Goal: Information Seeking & Learning: Learn about a topic

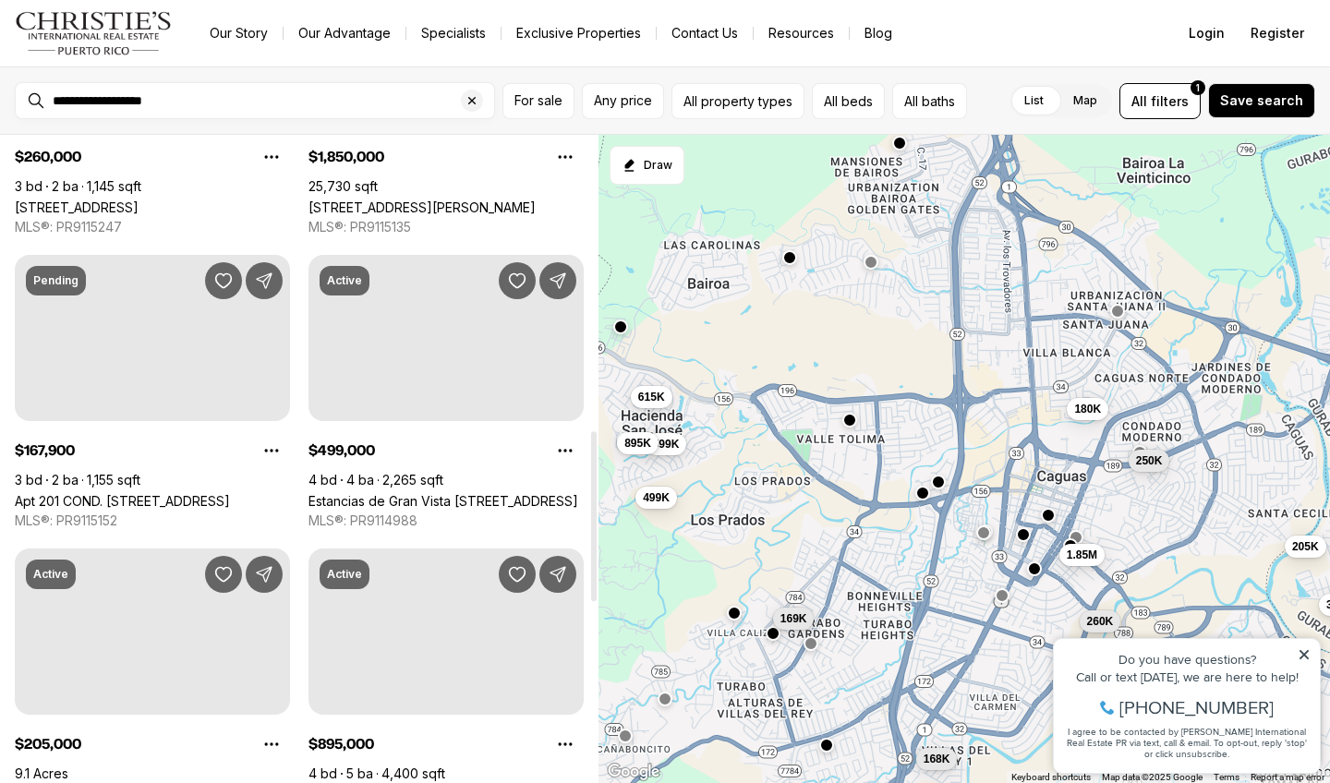
scroll to position [1138, 0]
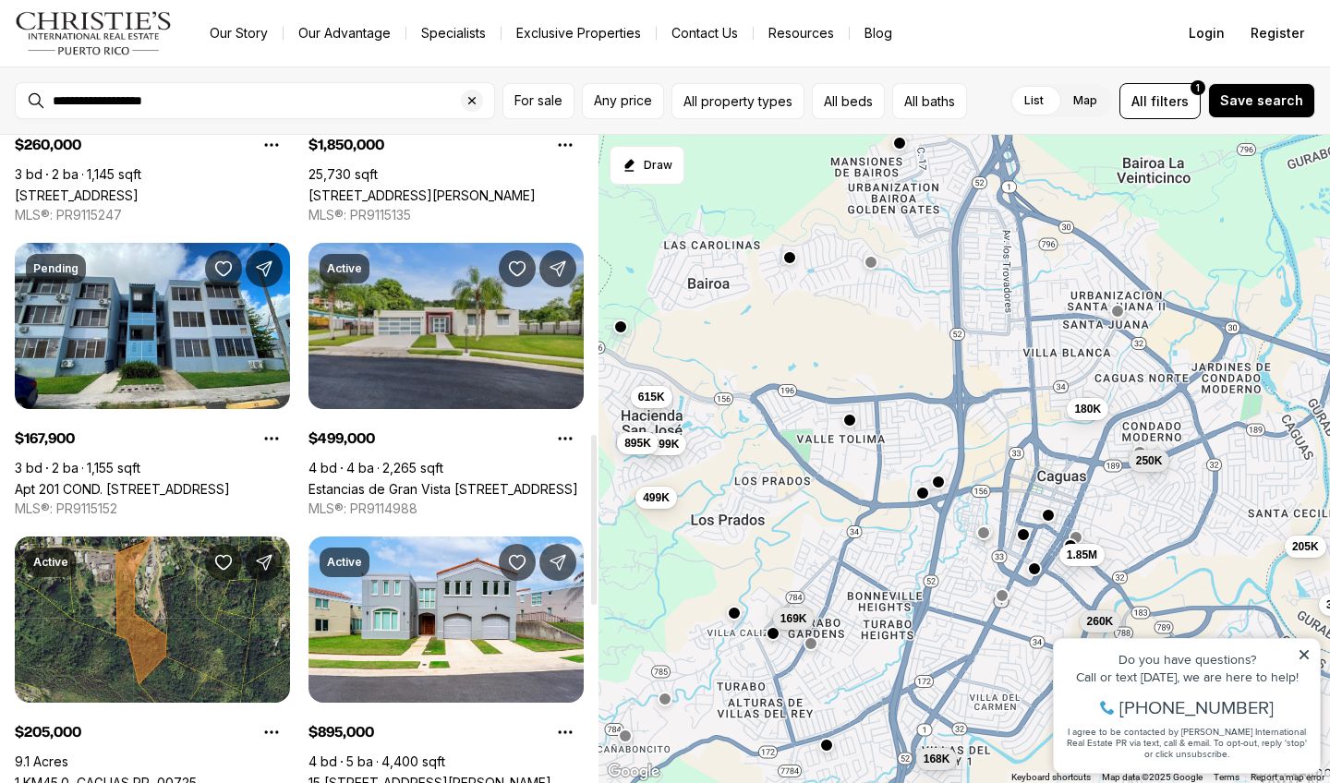
click at [445, 481] on link "Estancias de Gran Vista [STREET_ADDRESS]" at bounding box center [443, 489] width 270 height 16
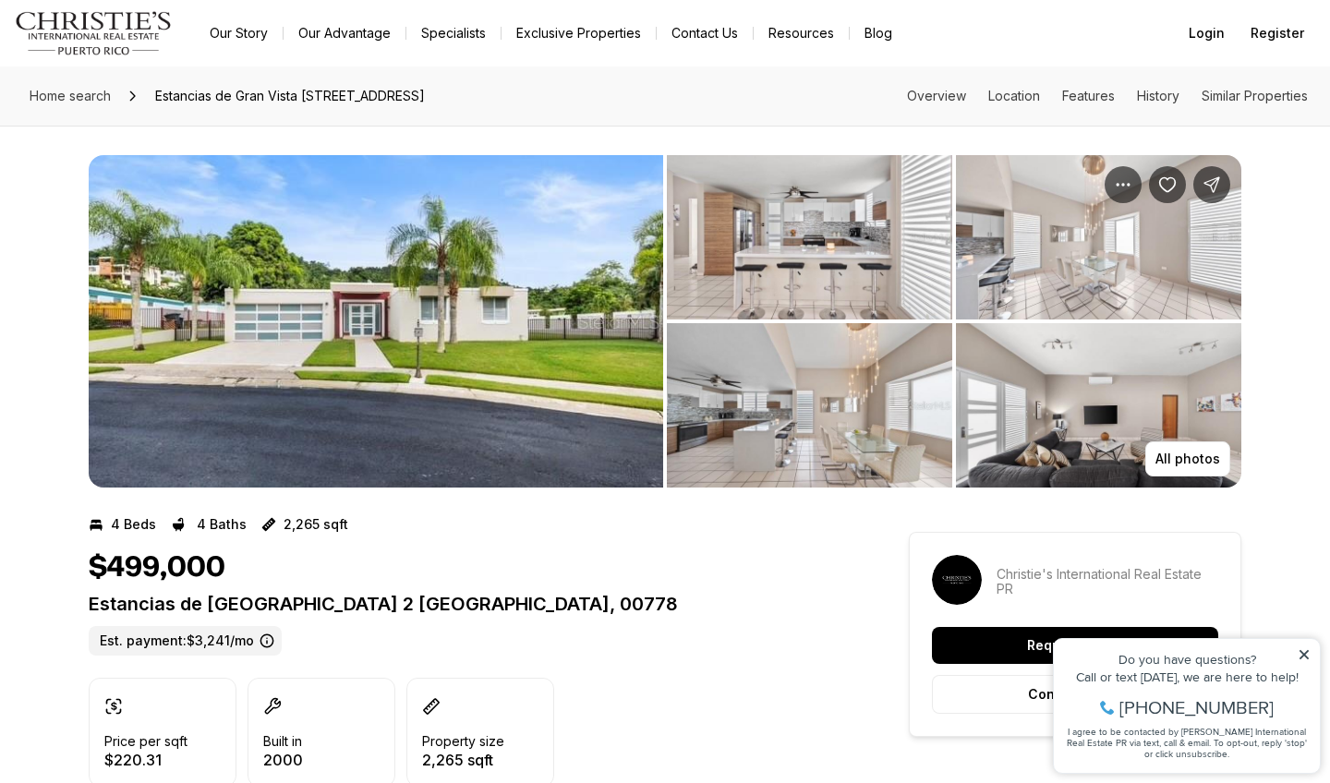
click at [384, 315] on img "View image gallery" at bounding box center [376, 321] width 574 height 332
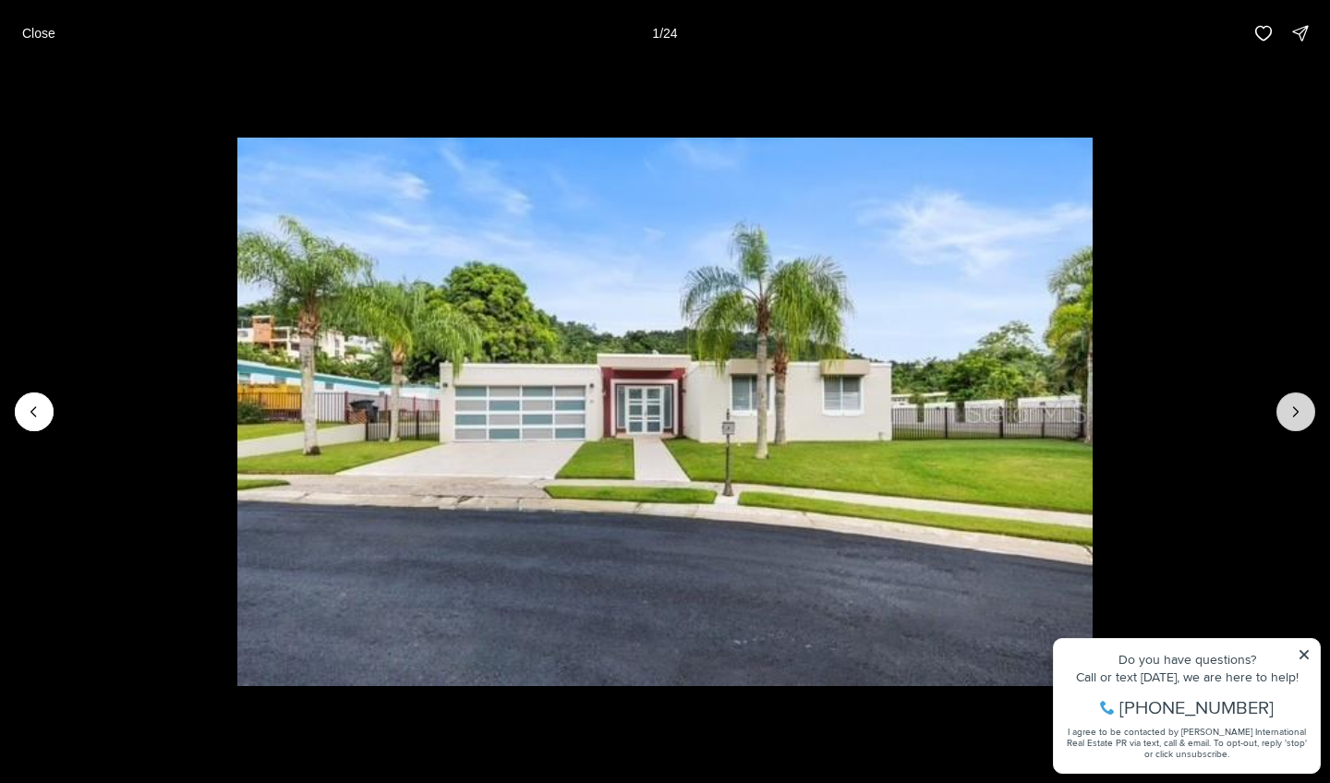
click at [1289, 403] on icon "Next slide" at bounding box center [1295, 412] width 18 height 18
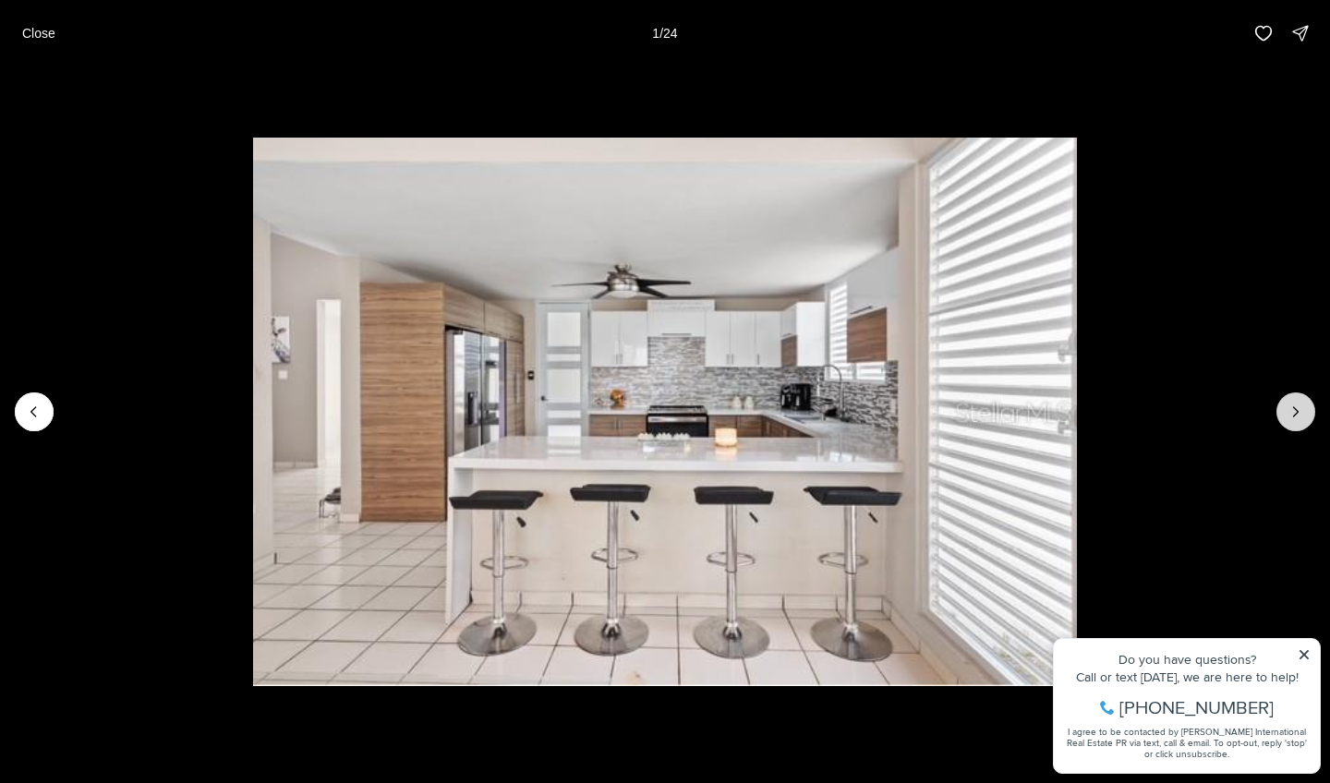
click at [1289, 403] on icon "Next slide" at bounding box center [1295, 412] width 18 height 18
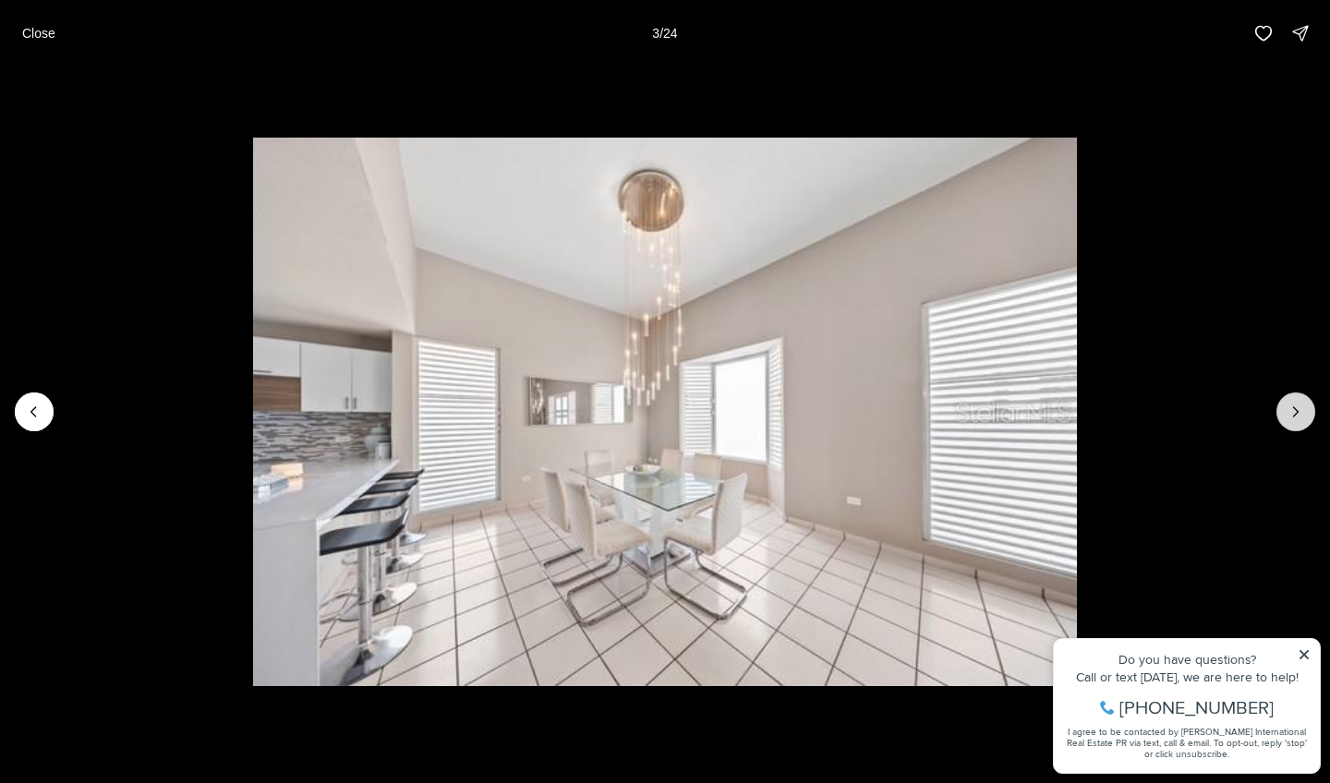
click at [1289, 403] on icon "Next slide" at bounding box center [1295, 412] width 18 height 18
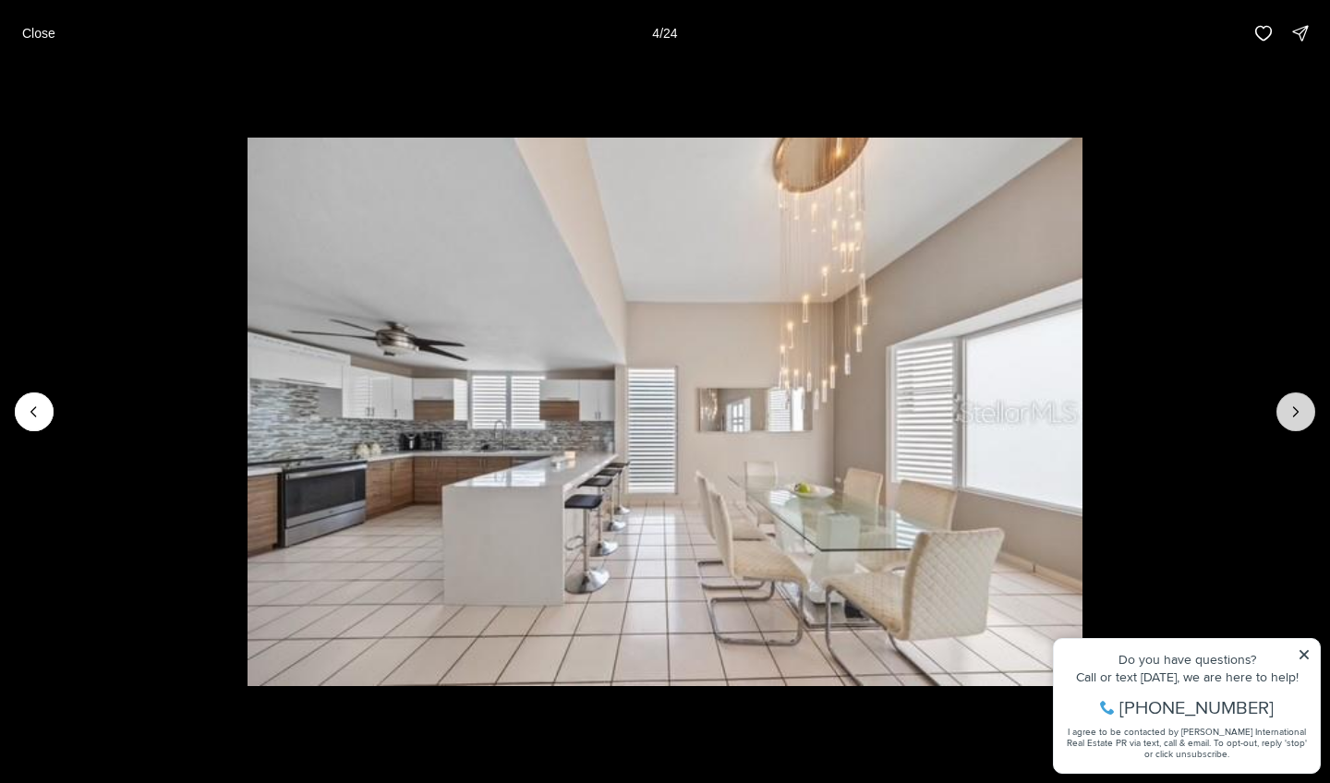
click at [1289, 403] on icon "Next slide" at bounding box center [1295, 412] width 18 height 18
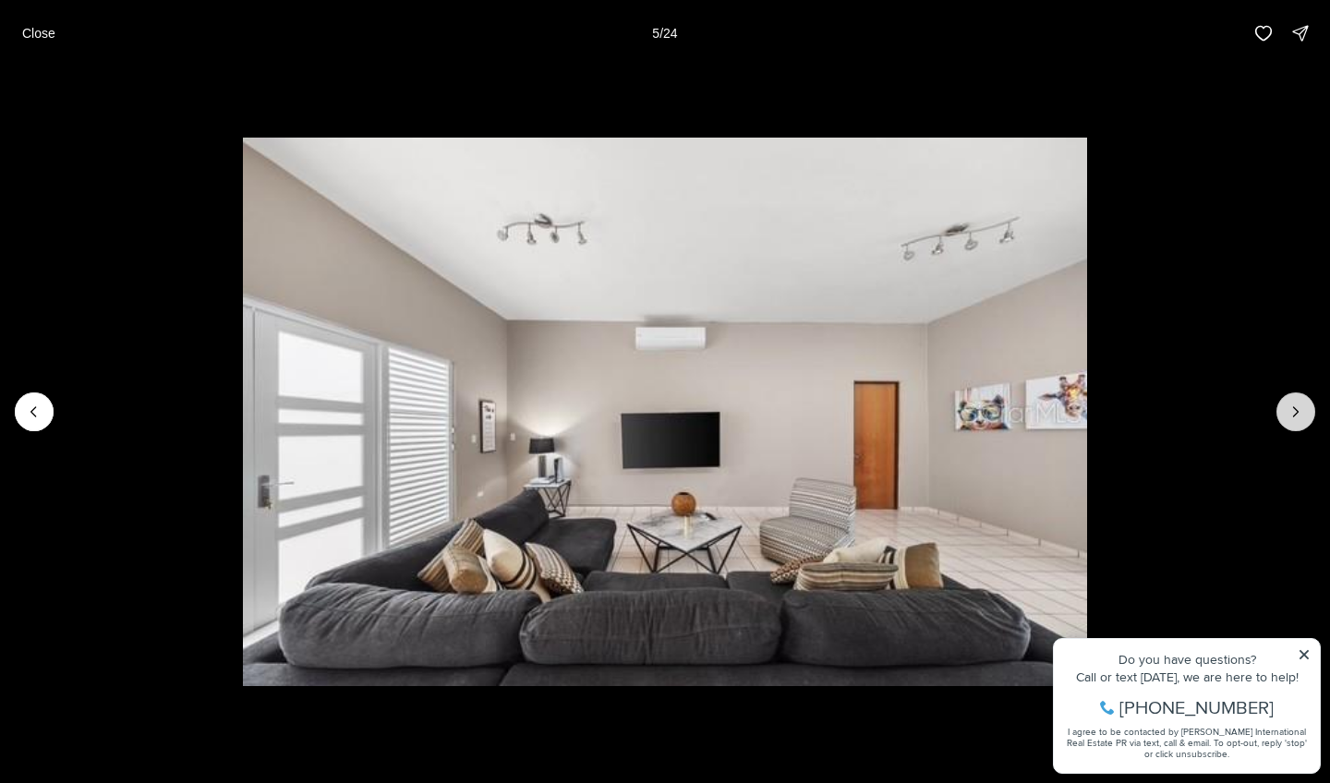
click at [1290, 403] on icon "Next slide" at bounding box center [1295, 412] width 18 height 18
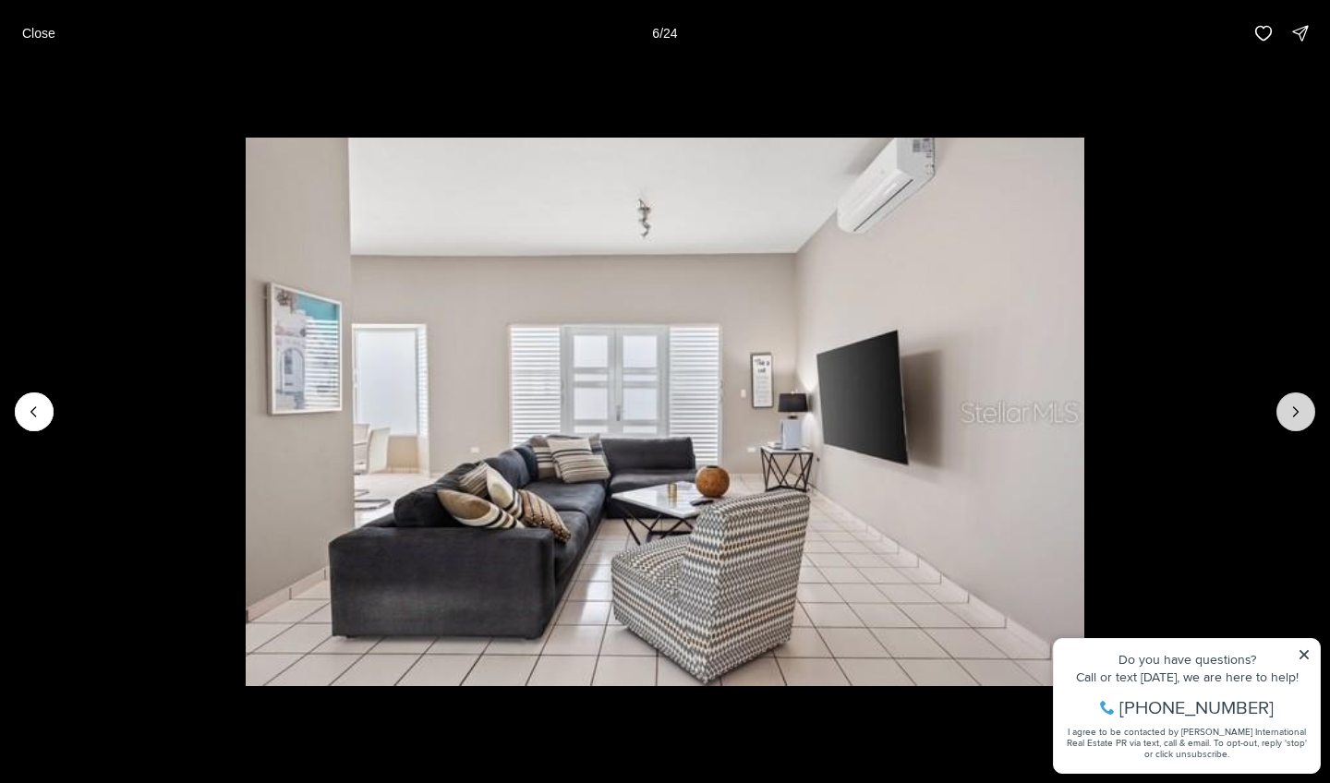
click at [1290, 403] on icon "Next slide" at bounding box center [1295, 412] width 18 height 18
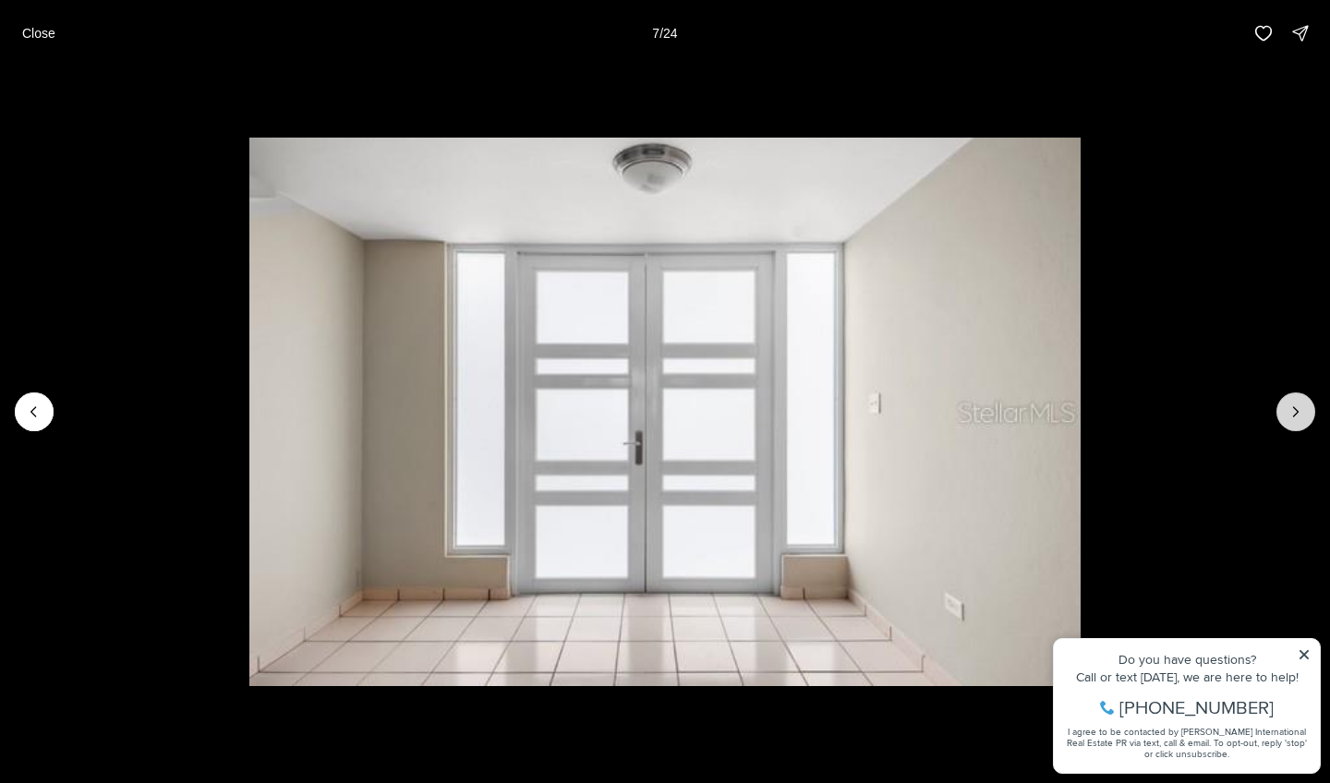
click at [1290, 403] on icon "Next slide" at bounding box center [1295, 412] width 18 height 18
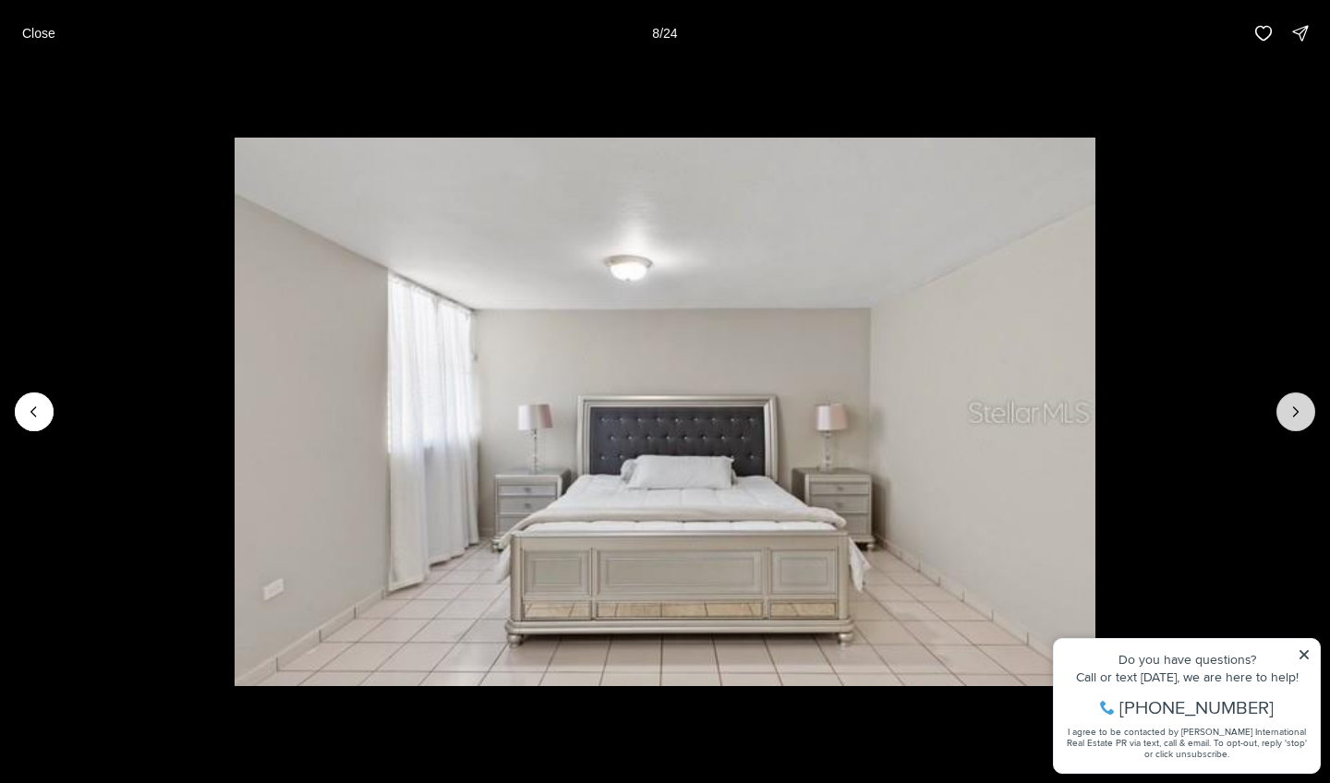
click at [1290, 403] on icon "Next slide" at bounding box center [1295, 412] width 18 height 18
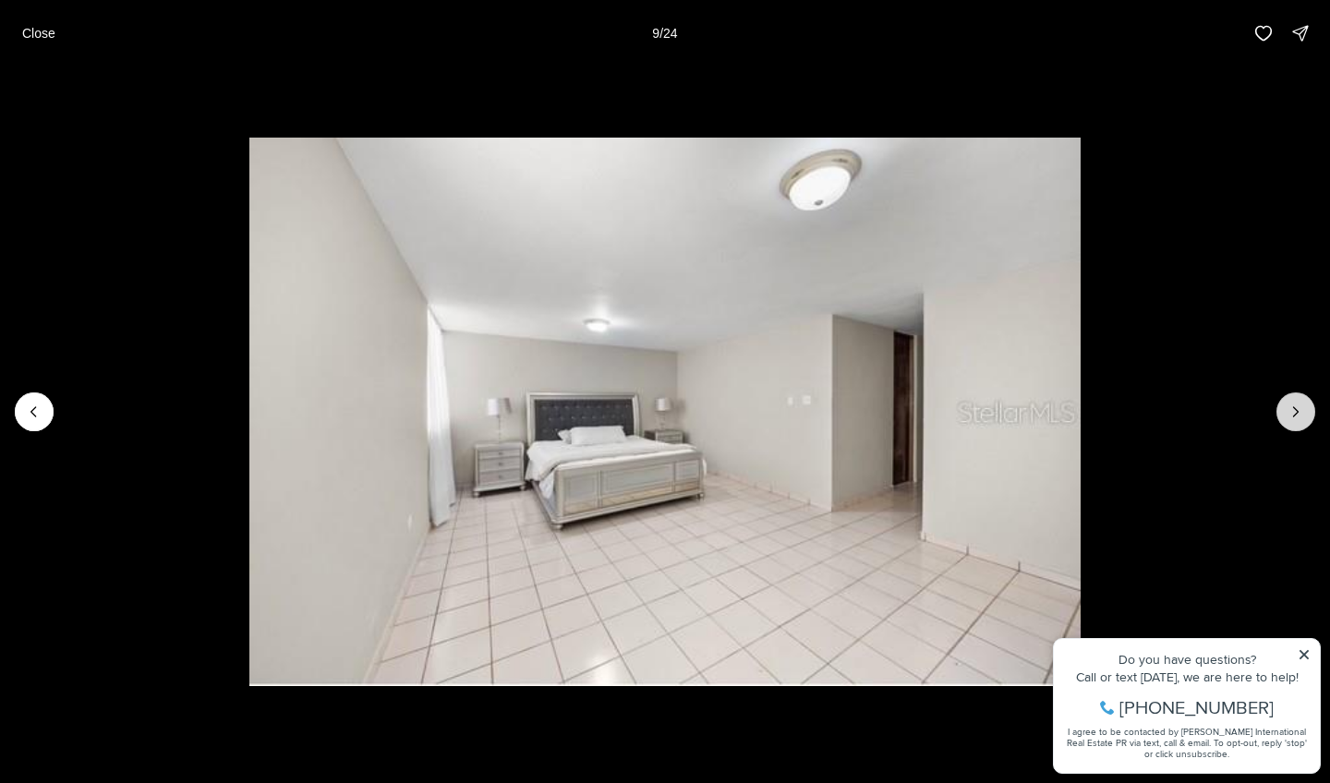
click at [1290, 403] on icon "Next slide" at bounding box center [1295, 412] width 18 height 18
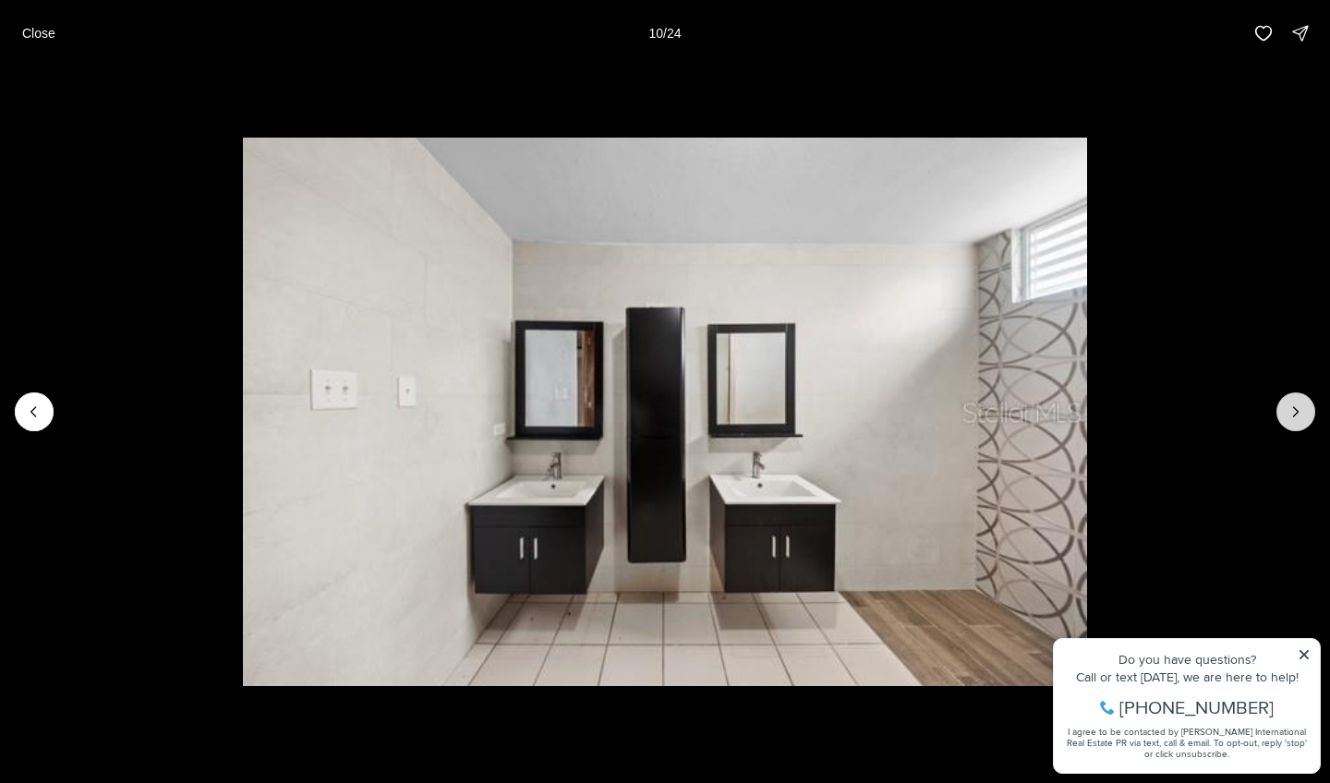
click at [1290, 403] on icon "Next slide" at bounding box center [1295, 412] width 18 height 18
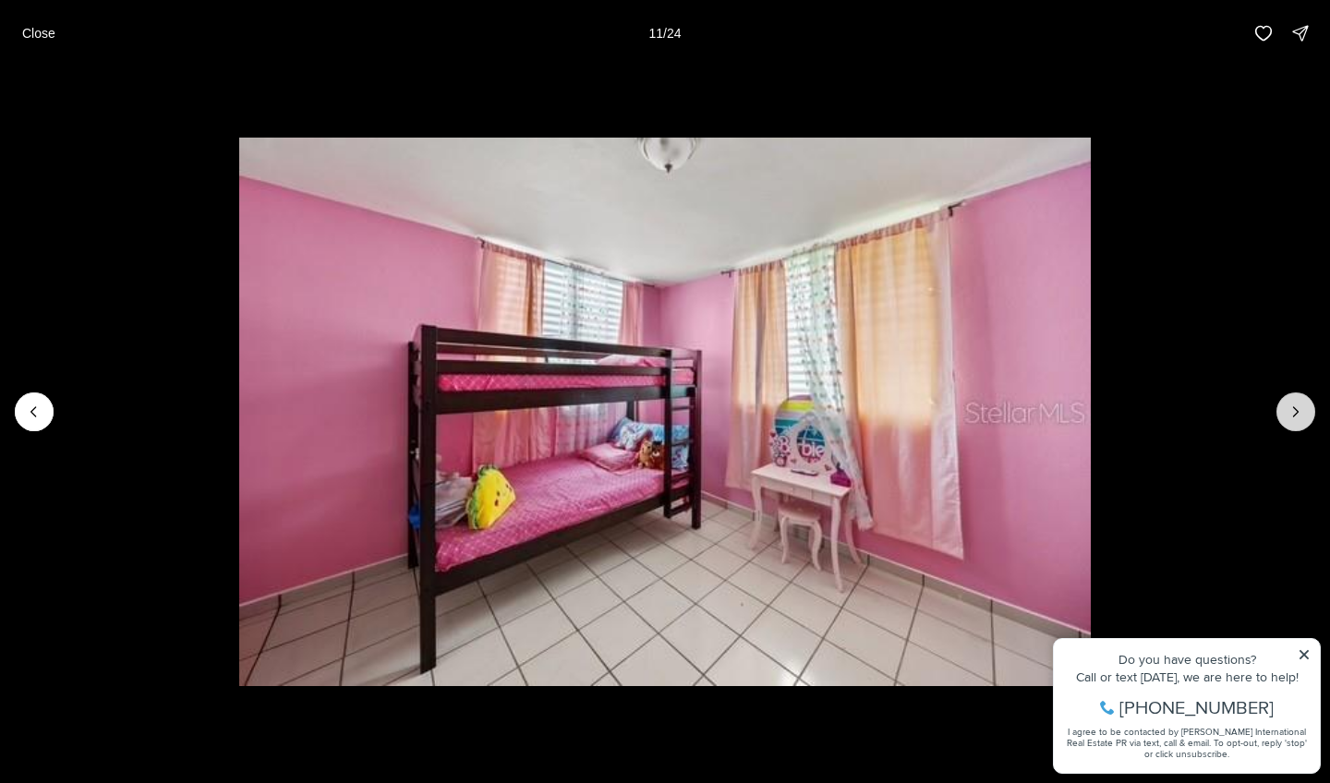
click at [1290, 403] on icon "Next slide" at bounding box center [1295, 412] width 18 height 18
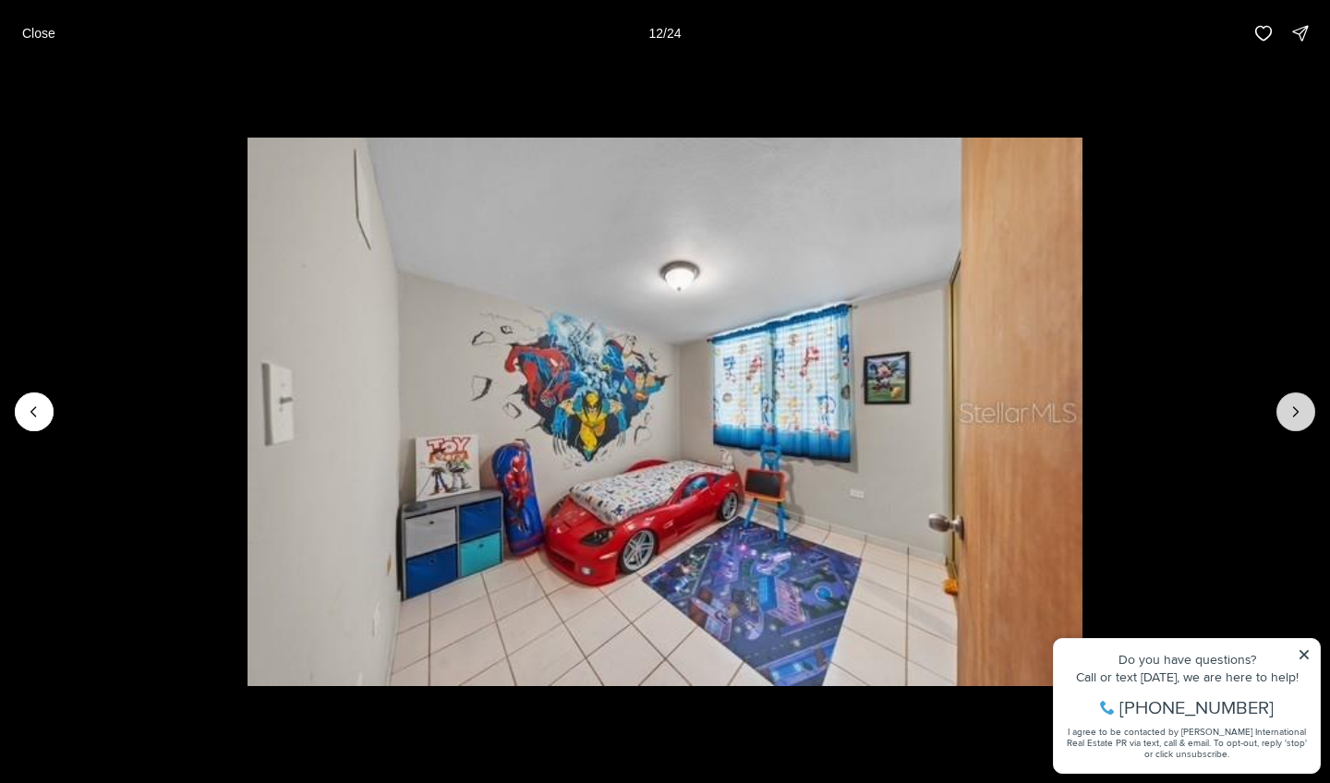
click at [1290, 403] on icon "Next slide" at bounding box center [1295, 412] width 18 height 18
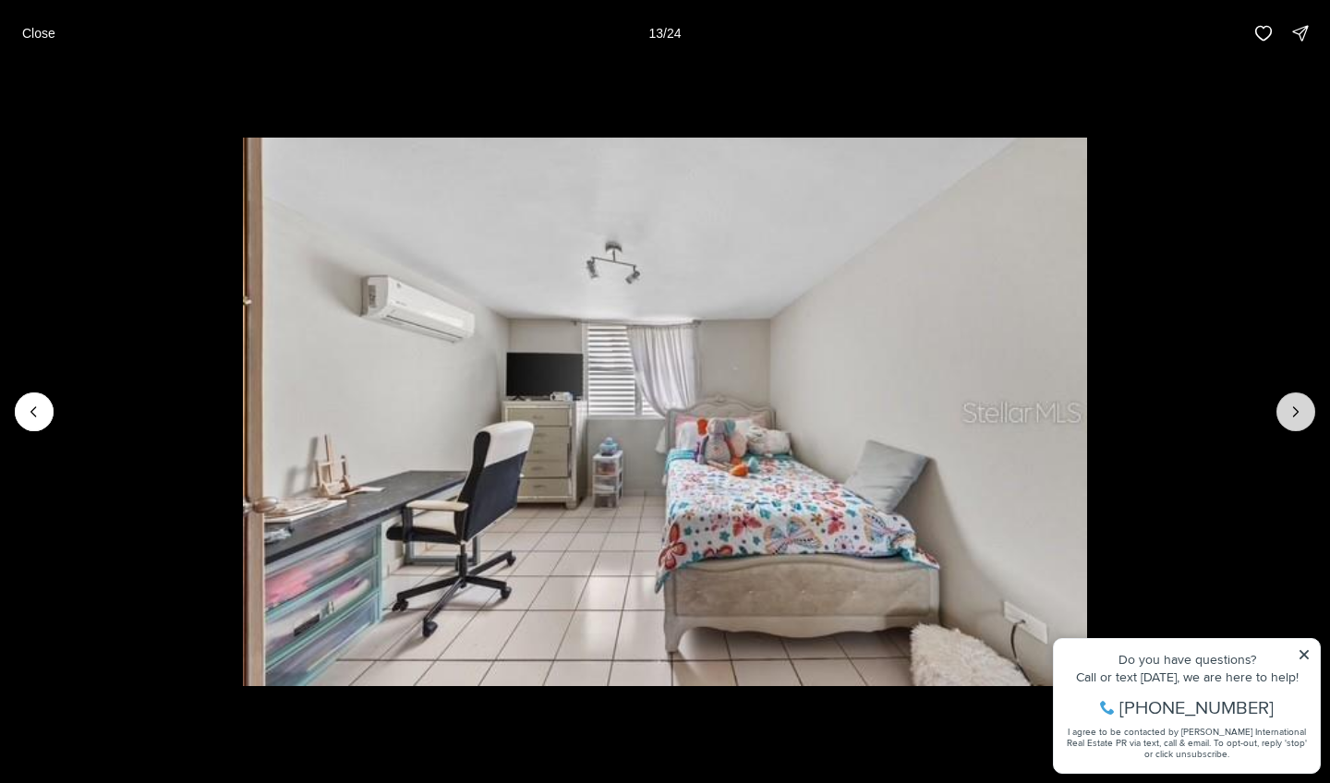
click at [1290, 403] on icon "Next slide" at bounding box center [1295, 412] width 18 height 18
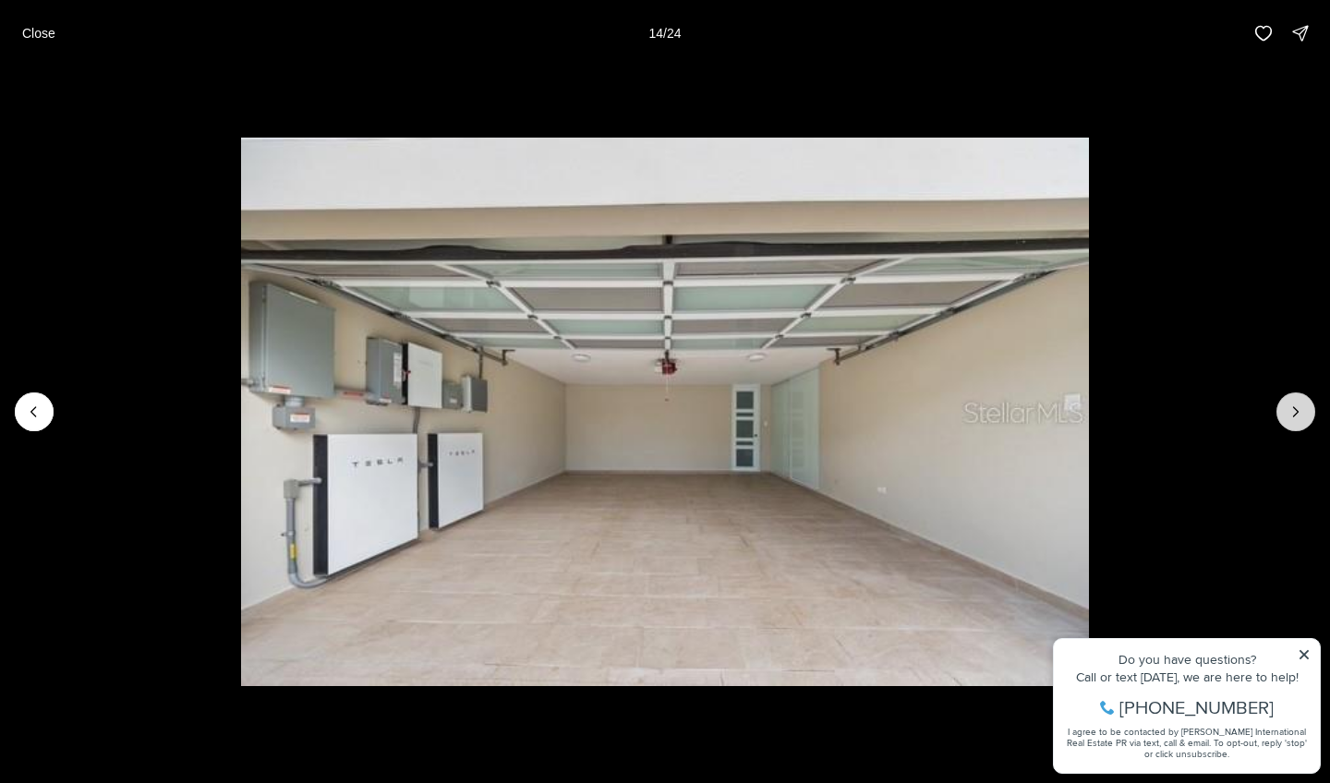
click at [1290, 403] on icon "Next slide" at bounding box center [1295, 412] width 18 height 18
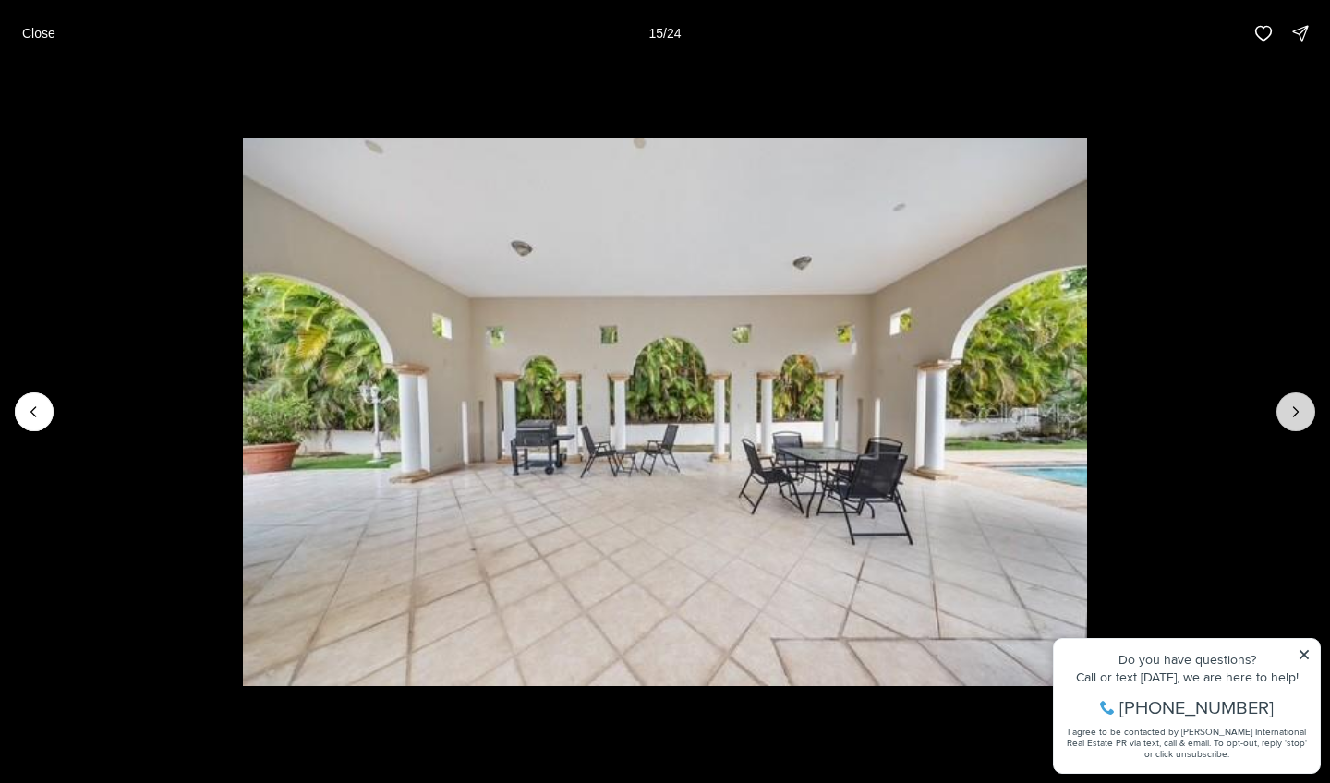
click at [1290, 403] on icon "Next slide" at bounding box center [1295, 412] width 18 height 18
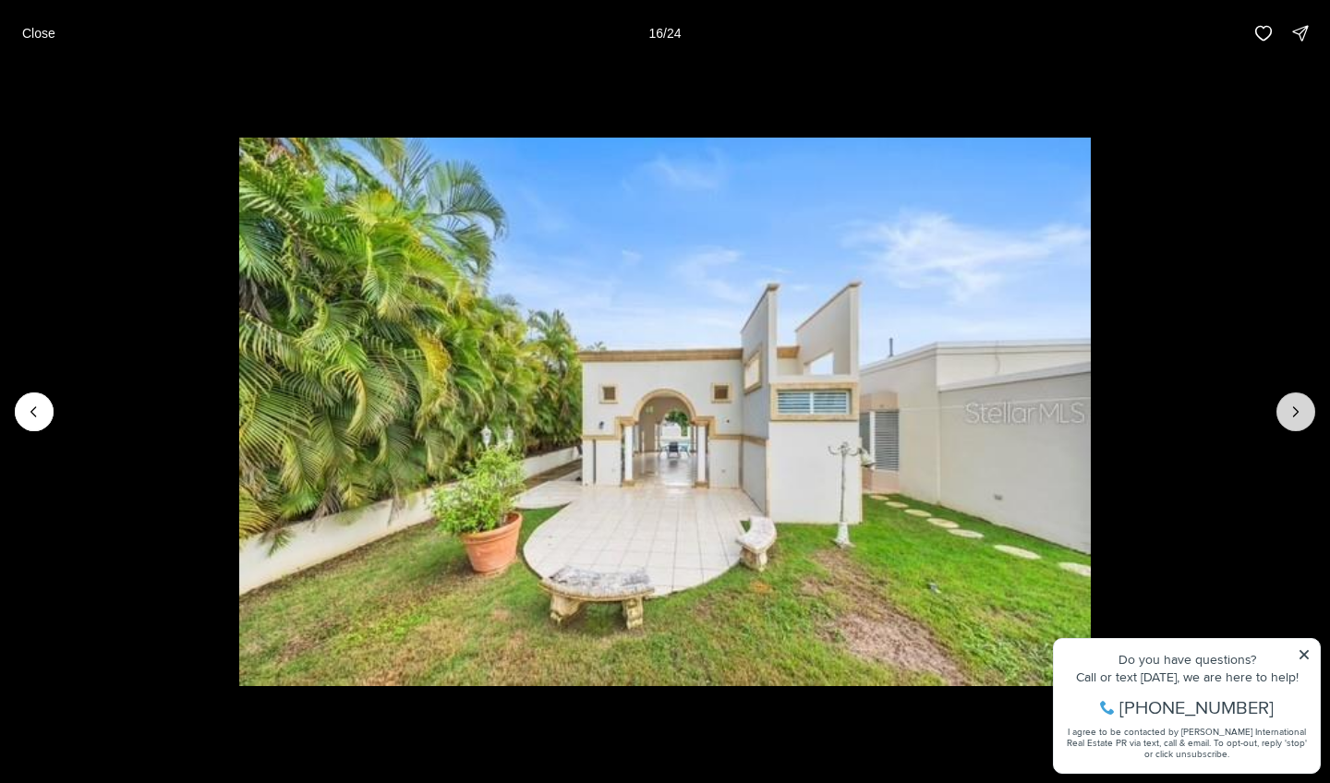
click at [1290, 403] on icon "Next slide" at bounding box center [1295, 412] width 18 height 18
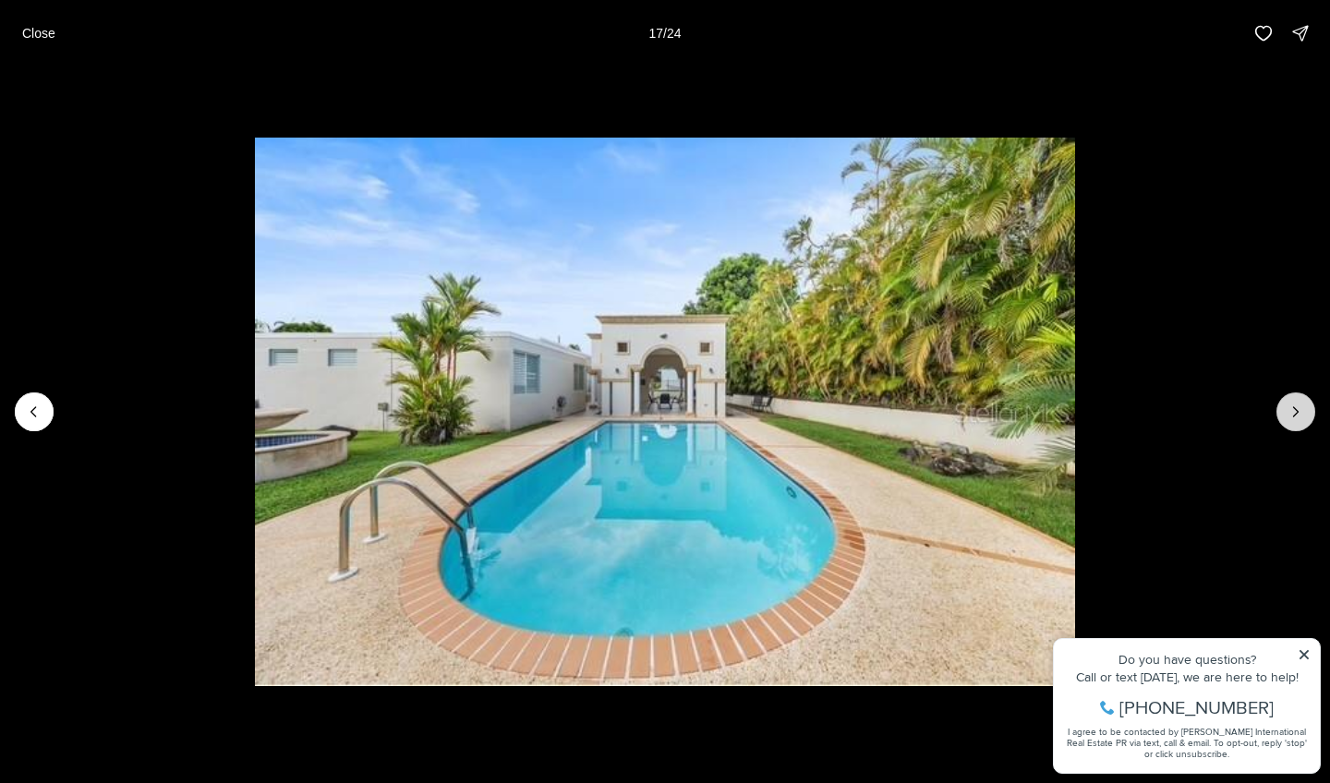
click at [1290, 404] on icon "Next slide" at bounding box center [1295, 412] width 18 height 18
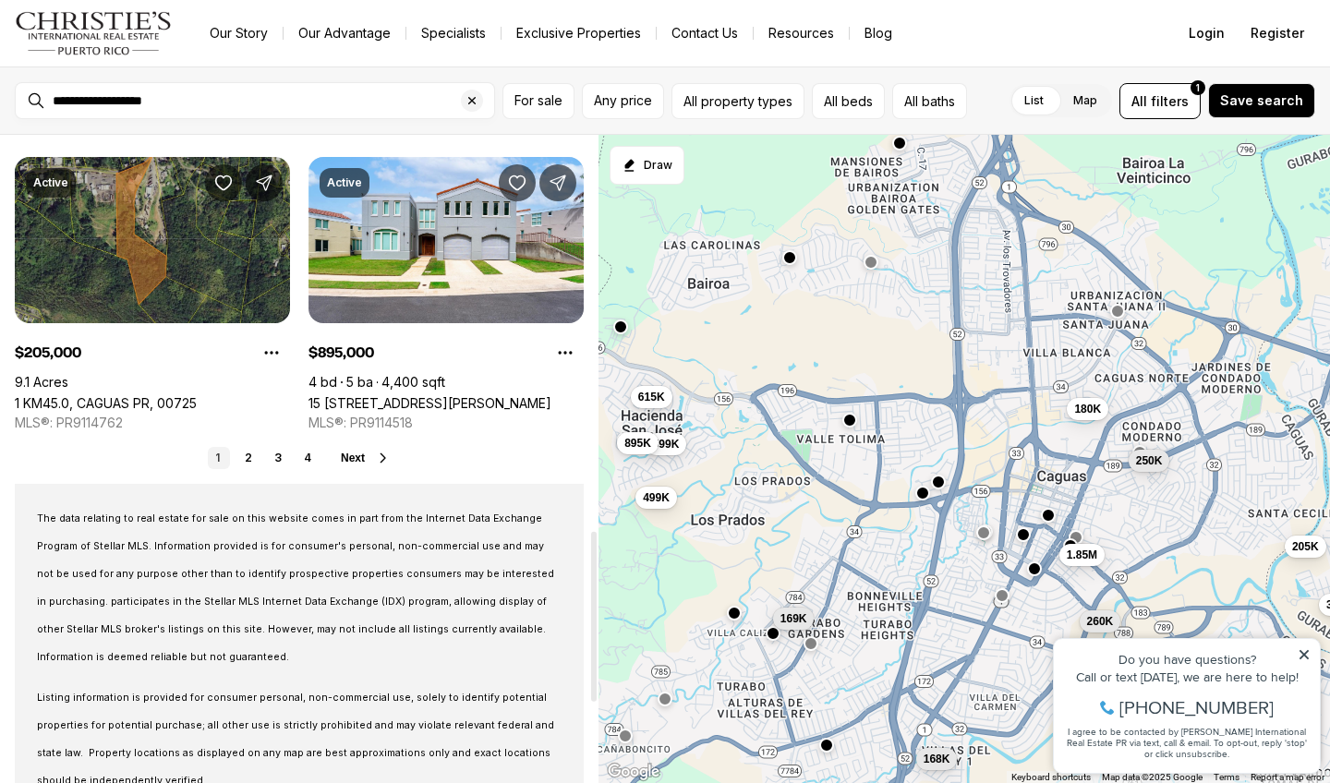
scroll to position [1493, 0]
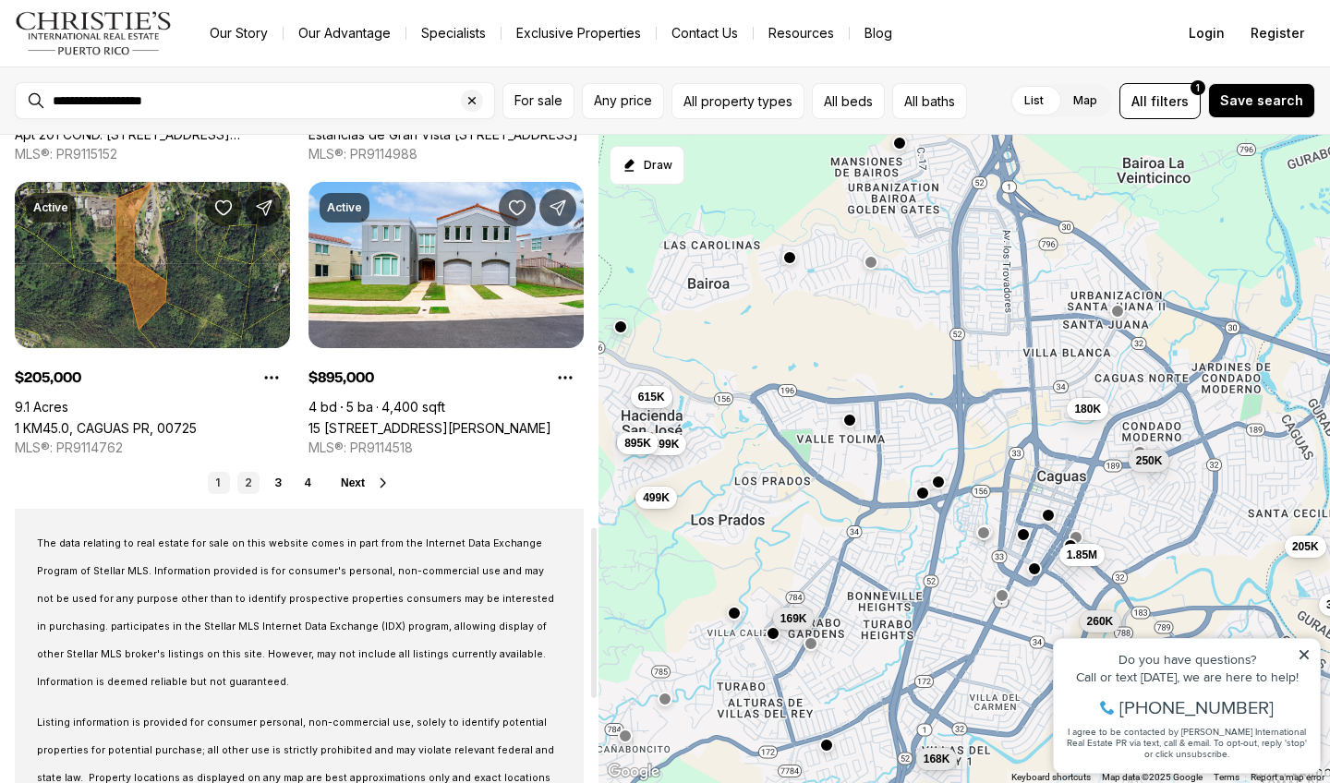
click at [250, 475] on link "2" at bounding box center [248, 483] width 22 height 22
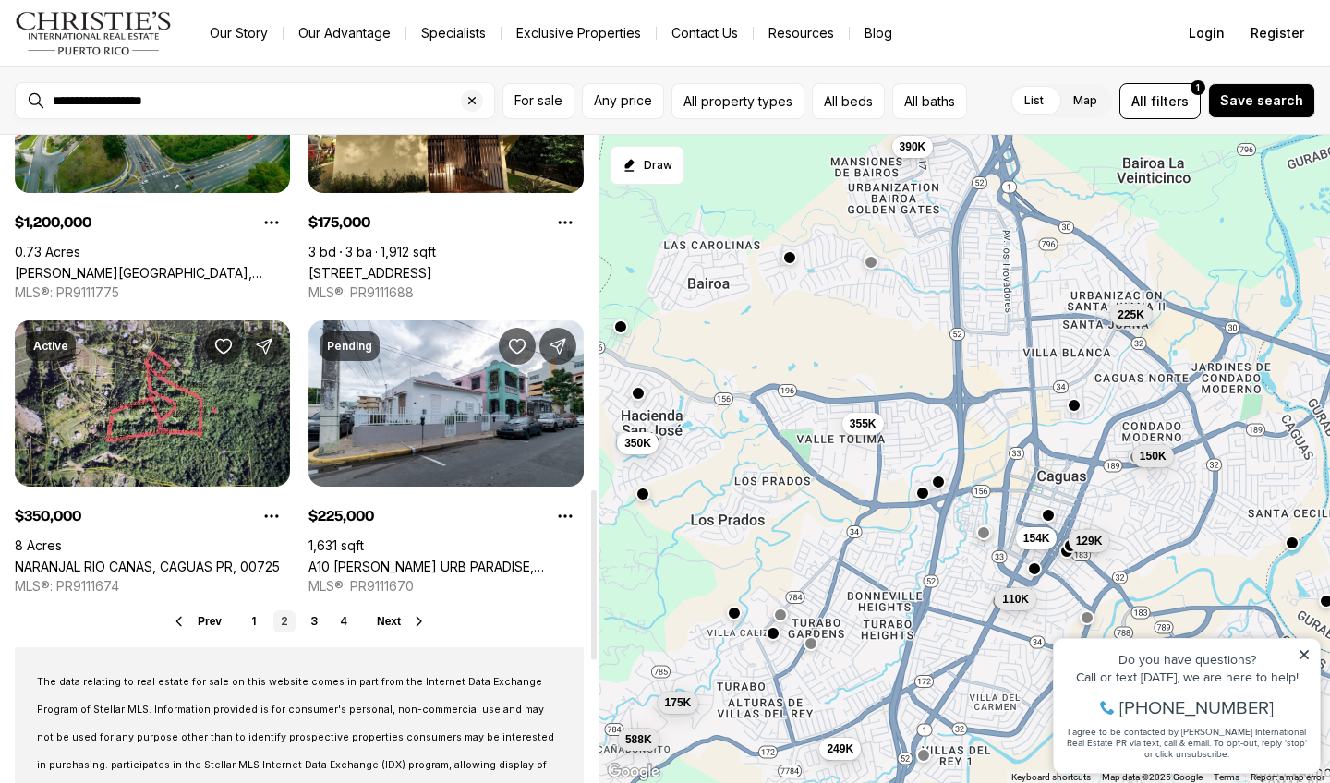
scroll to position [1360, 0]
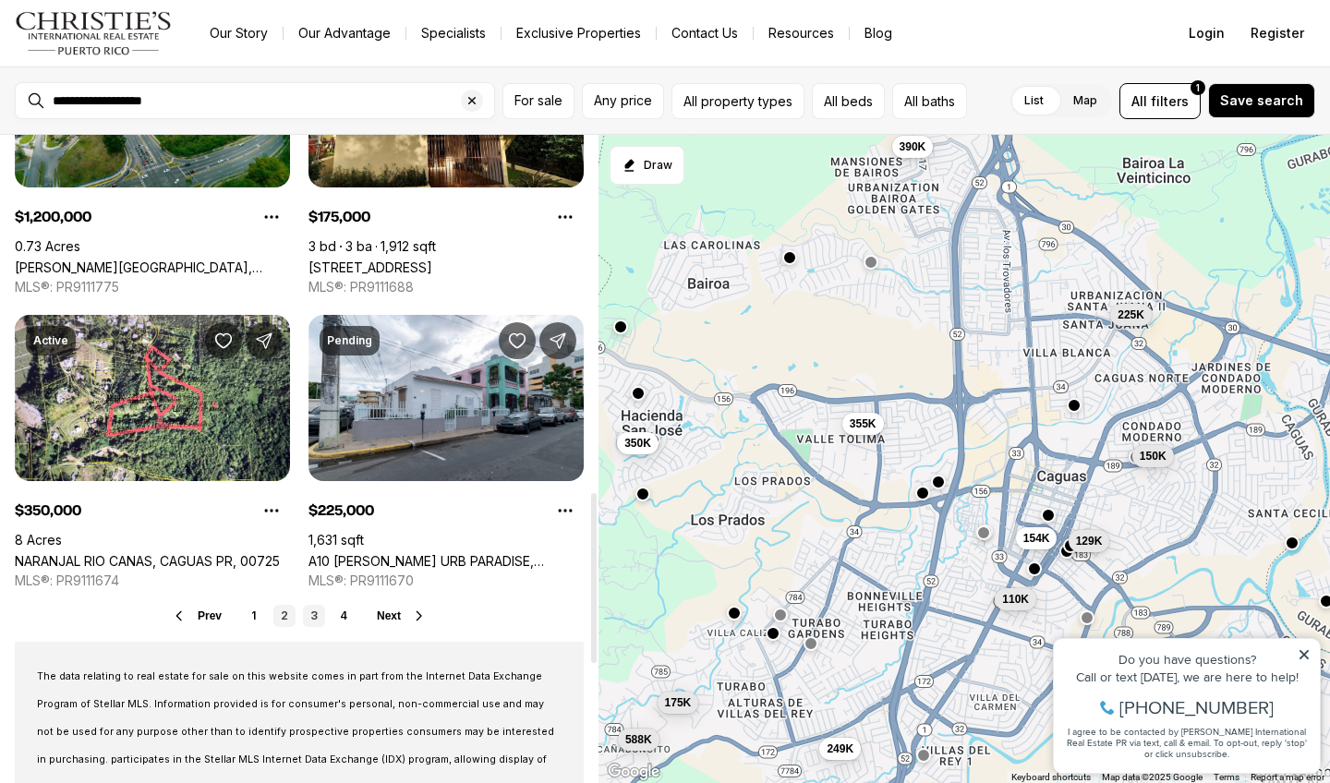
click at [318, 614] on link "3" at bounding box center [314, 616] width 22 height 22
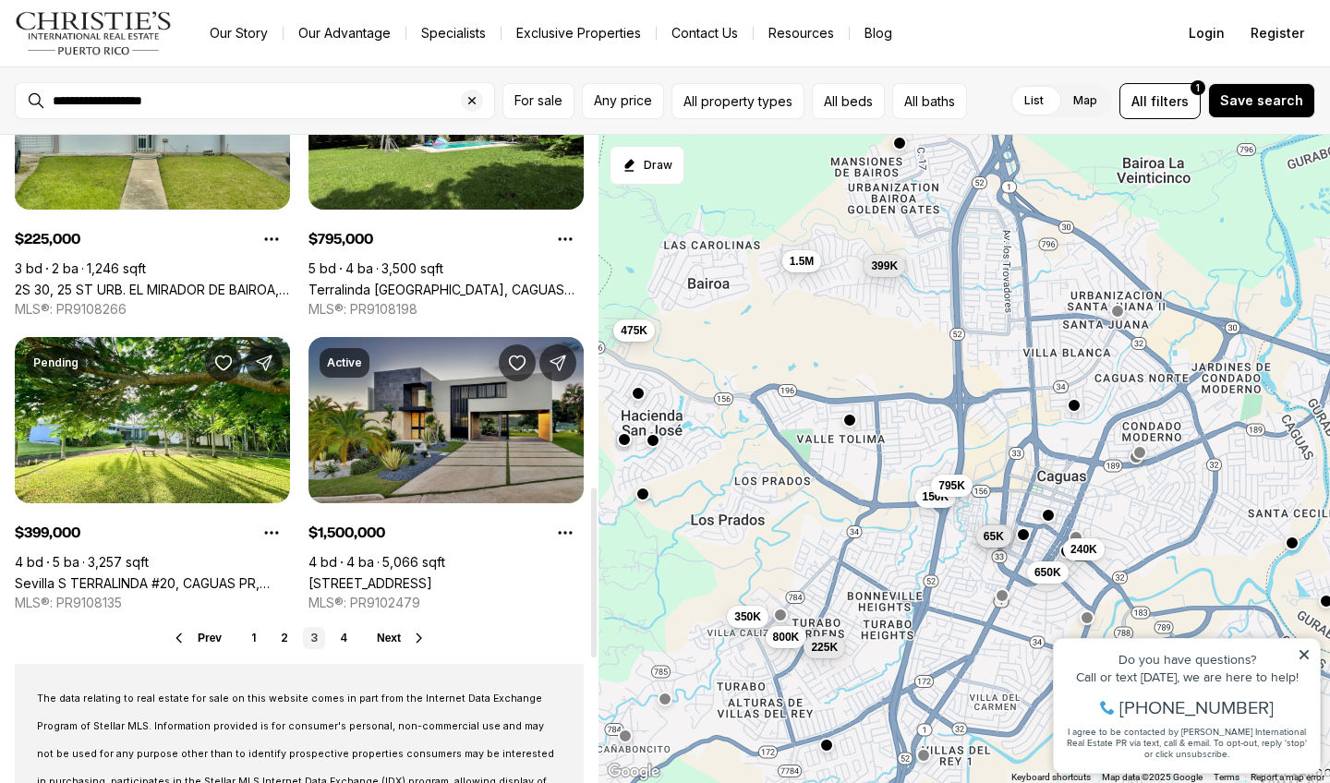
scroll to position [1340, 0]
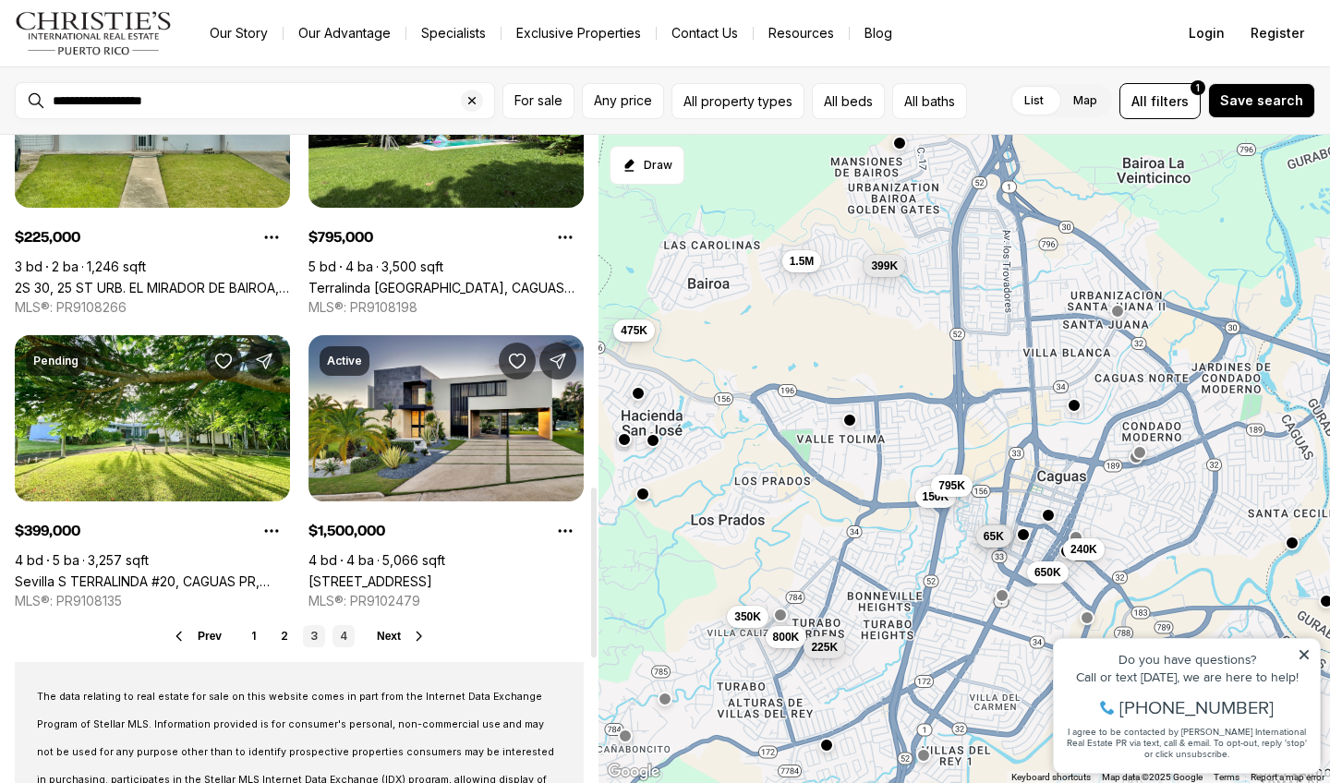
click at [342, 635] on link "4" at bounding box center [343, 636] width 22 height 22
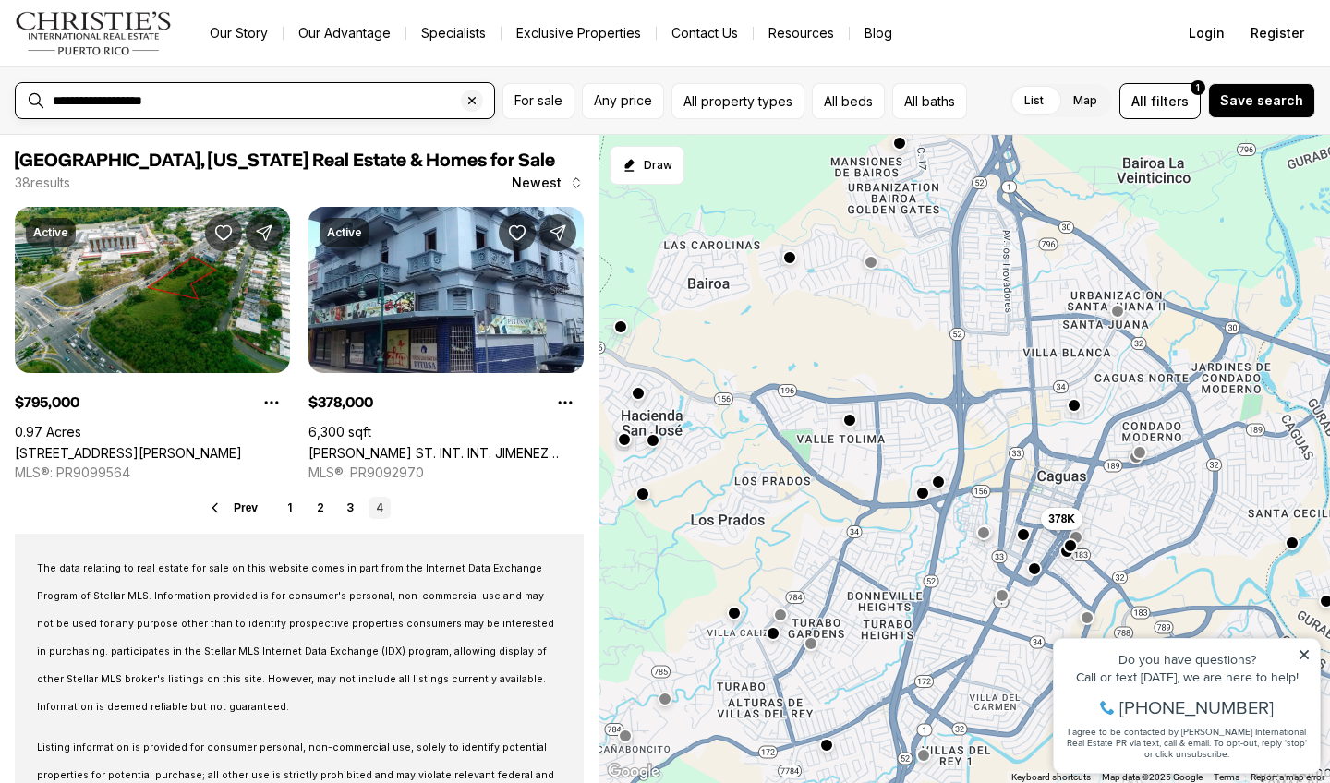
drag, startPoint x: 179, startPoint y: 100, endPoint x: 0, endPoint y: 105, distance: 179.2
click at [0, 105] on div "**********" at bounding box center [665, 100] width 1330 height 68
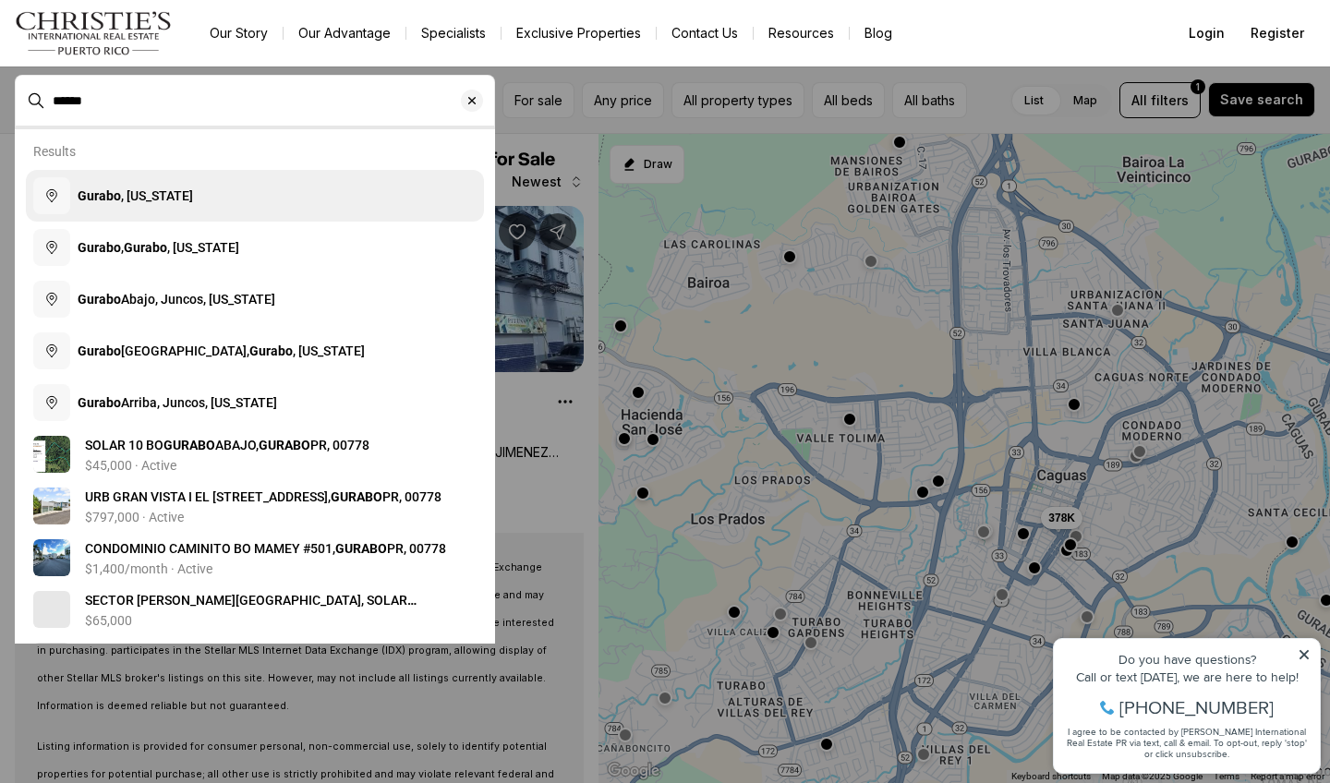
drag, startPoint x: 0, startPoint y: 105, endPoint x: 118, endPoint y: 196, distance: 148.8
click at [118, 196] on b "Gurabo" at bounding box center [99, 195] width 43 height 15
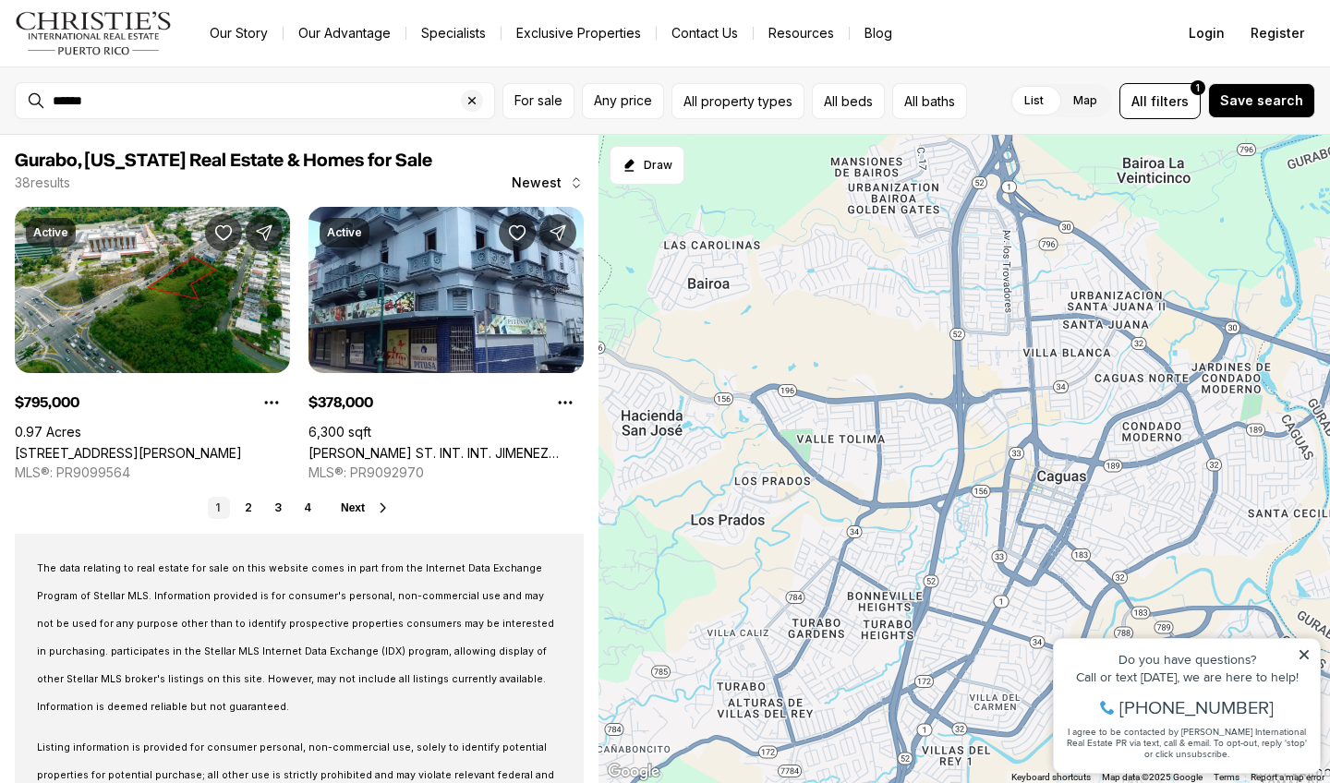
type input "**********"
